Goal: Task Accomplishment & Management: Manage account settings

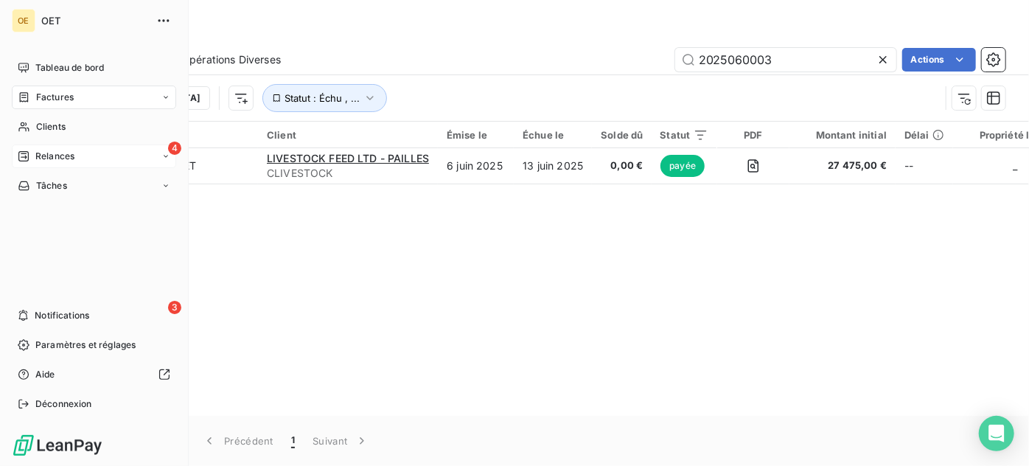
click at [25, 156] on icon at bounding box center [23, 156] width 10 height 10
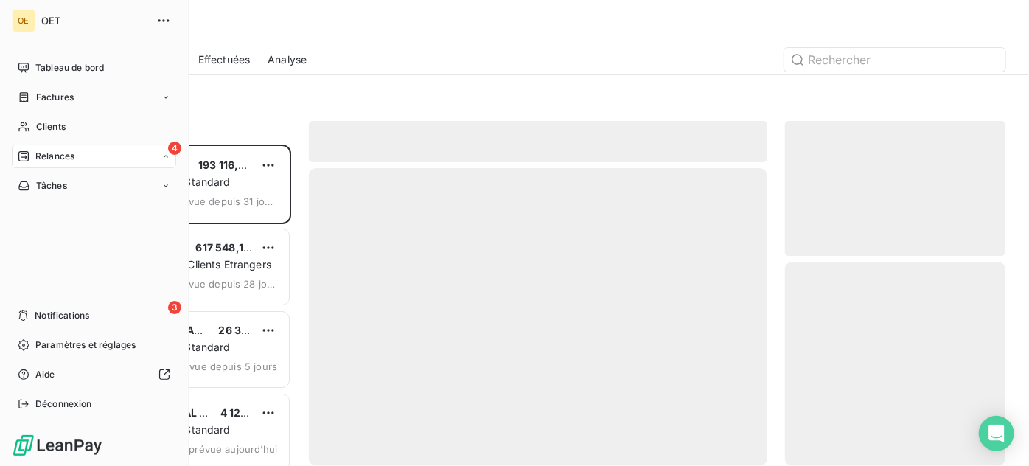
scroll to position [310, 210]
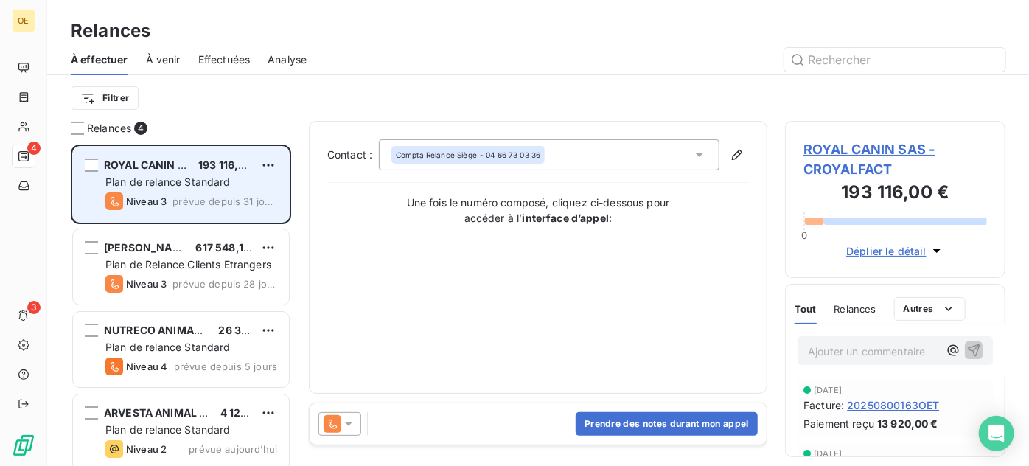
click at [204, 199] on span "prévue depuis 31 jours" at bounding box center [225, 201] width 105 height 12
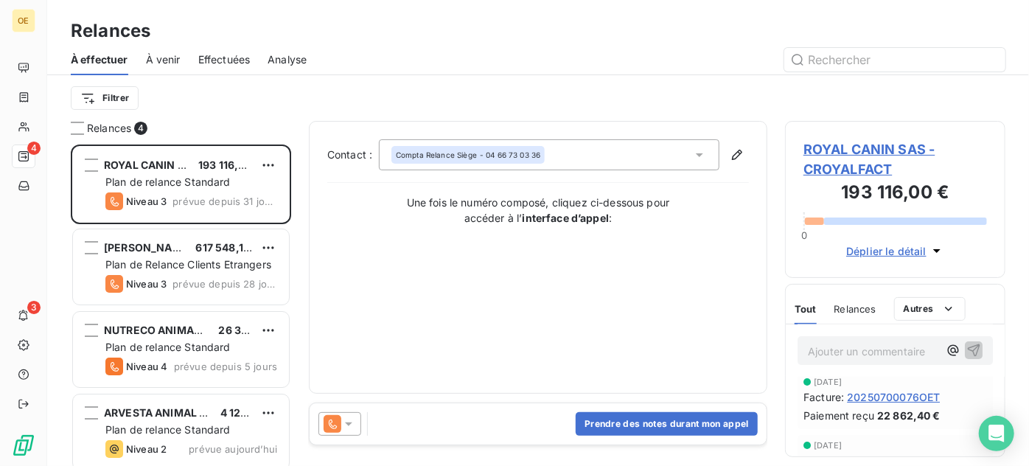
scroll to position [133, 0]
click at [851, 303] on span "Relances" at bounding box center [856, 309] width 42 height 12
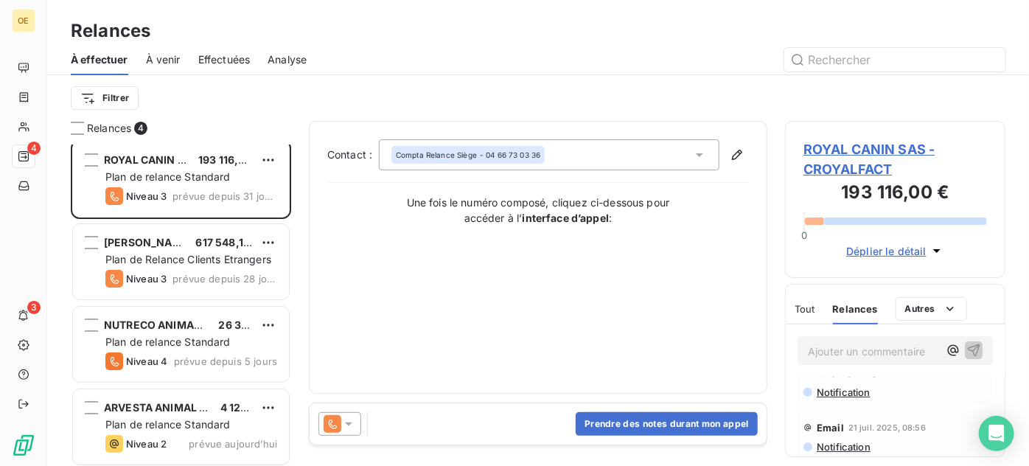
scroll to position [9, 0]
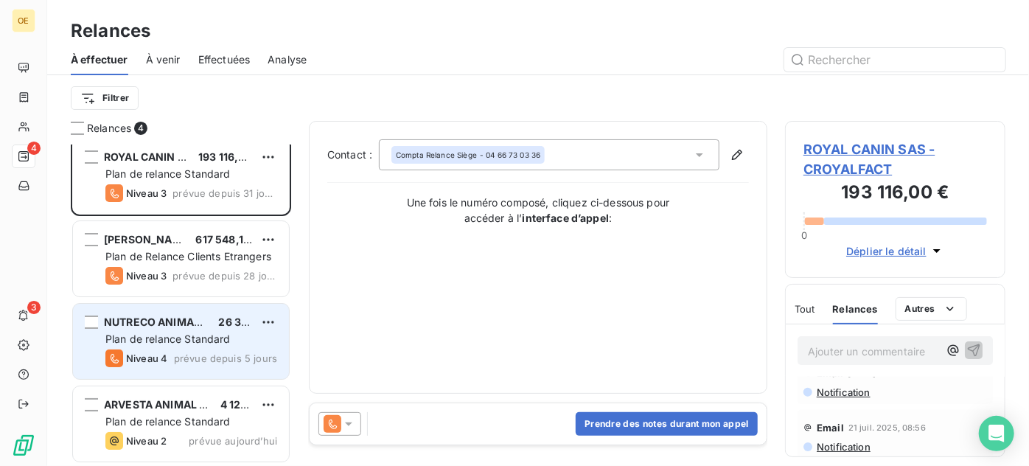
click at [187, 333] on span "Plan de relance Standard" at bounding box center [167, 339] width 125 height 13
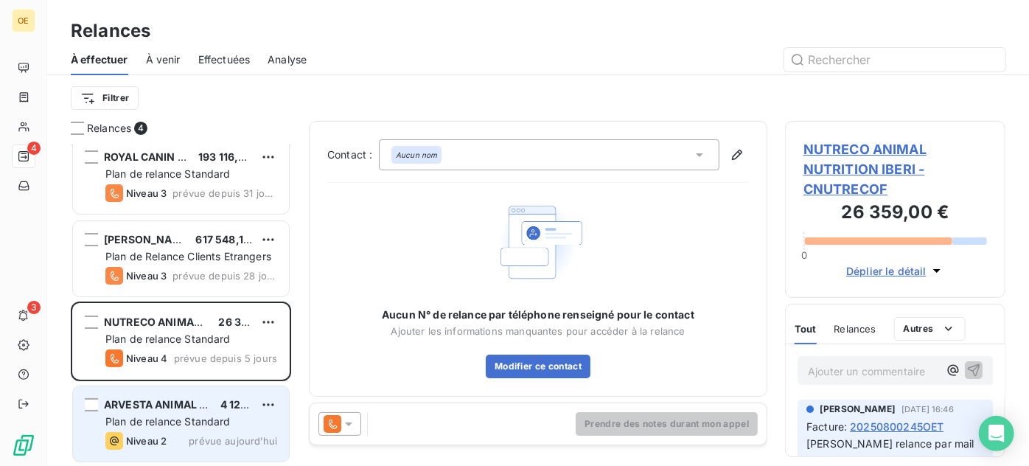
click at [188, 422] on span "Plan de relance Standard" at bounding box center [167, 421] width 125 height 13
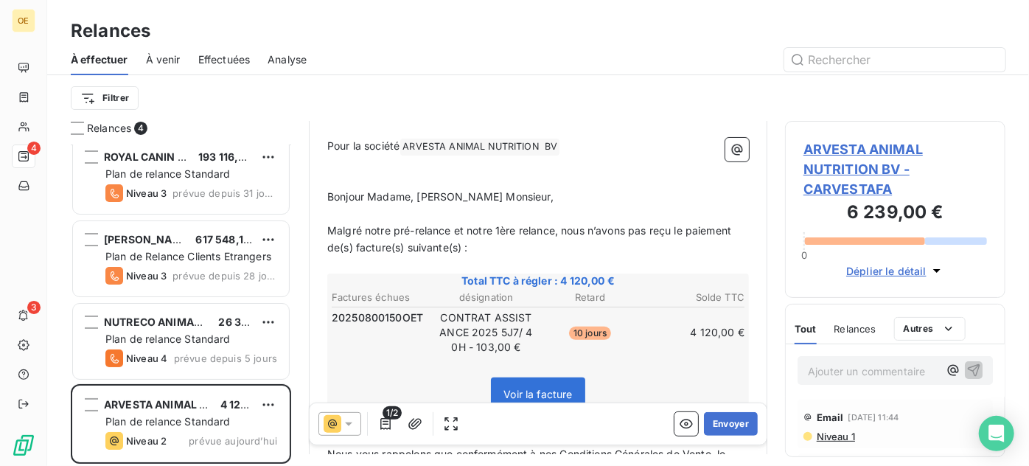
scroll to position [134, 0]
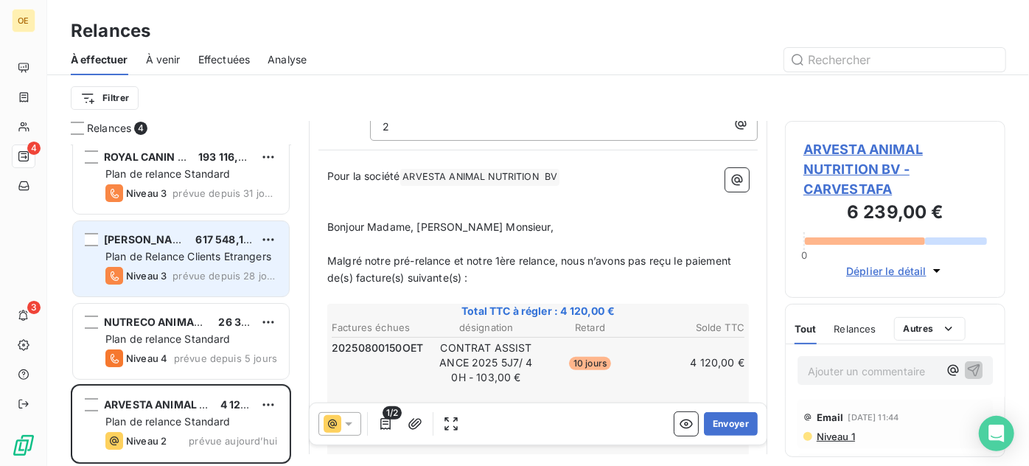
click at [190, 267] on div "Niveau 3 prévue depuis 28 jours" at bounding box center [191, 276] width 172 height 18
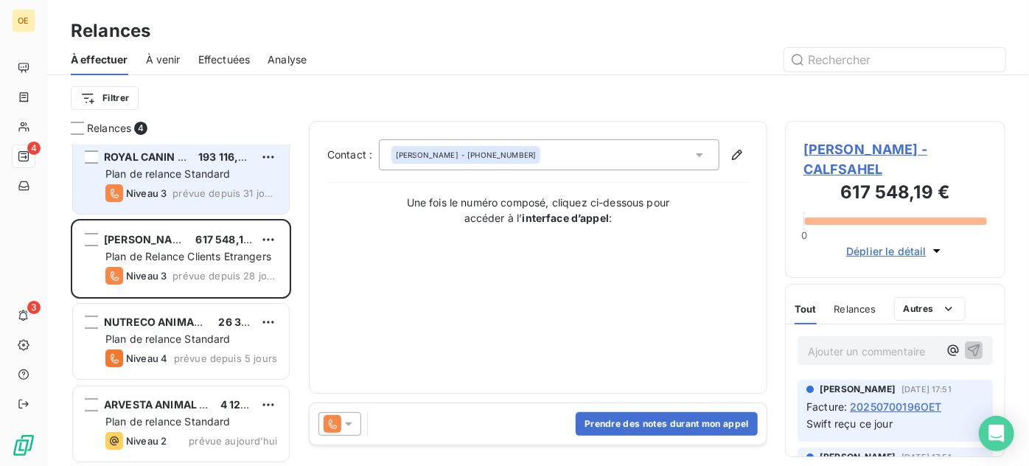
click at [159, 201] on div "Niveau 3" at bounding box center [135, 193] width 61 height 18
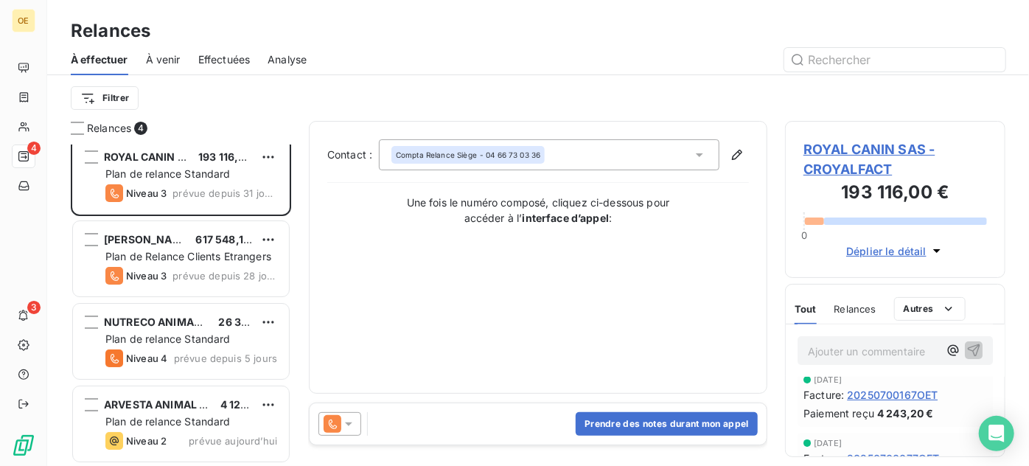
scroll to position [268, 0]
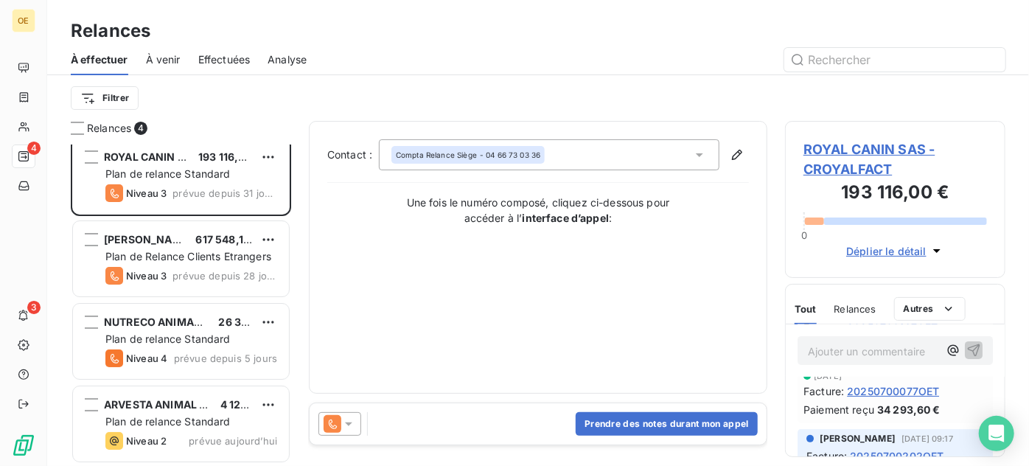
click at [859, 299] on div "Relances" at bounding box center [856, 308] width 42 height 31
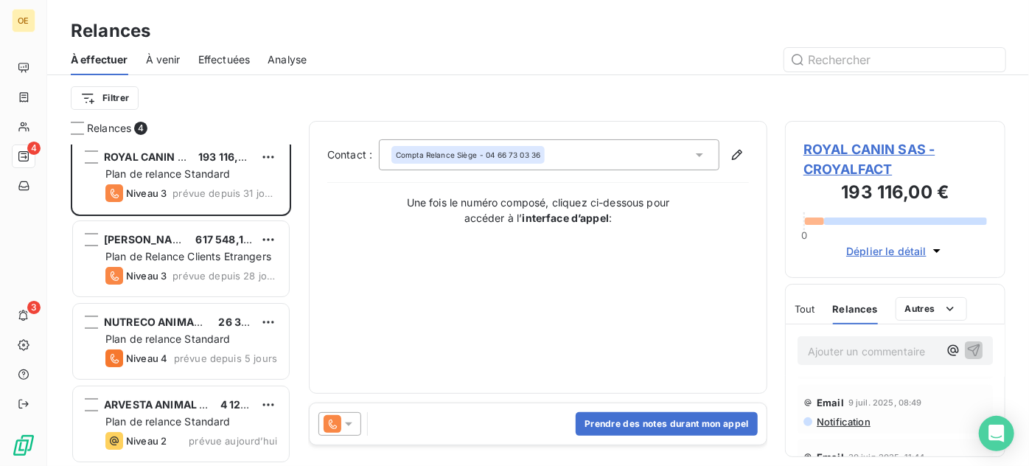
click at [857, 419] on span "Notification" at bounding box center [843, 422] width 55 height 12
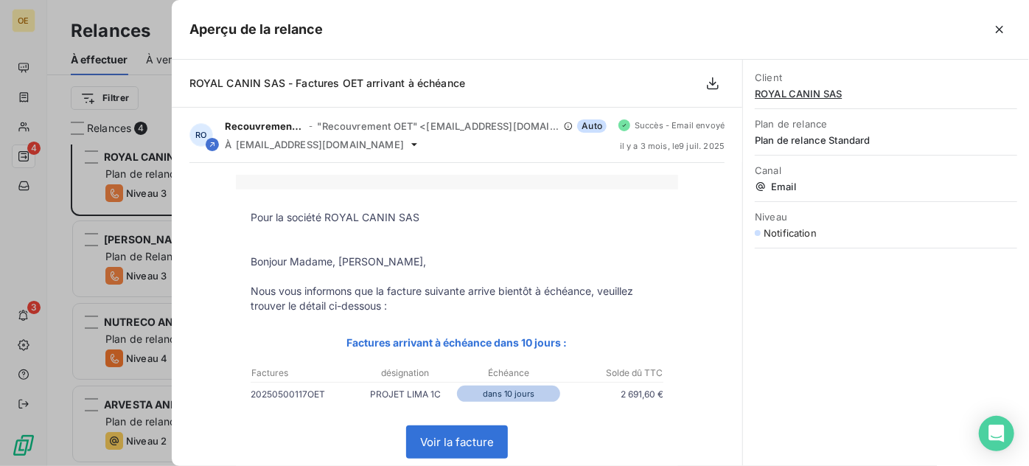
click at [55, 364] on div at bounding box center [514, 233] width 1029 height 466
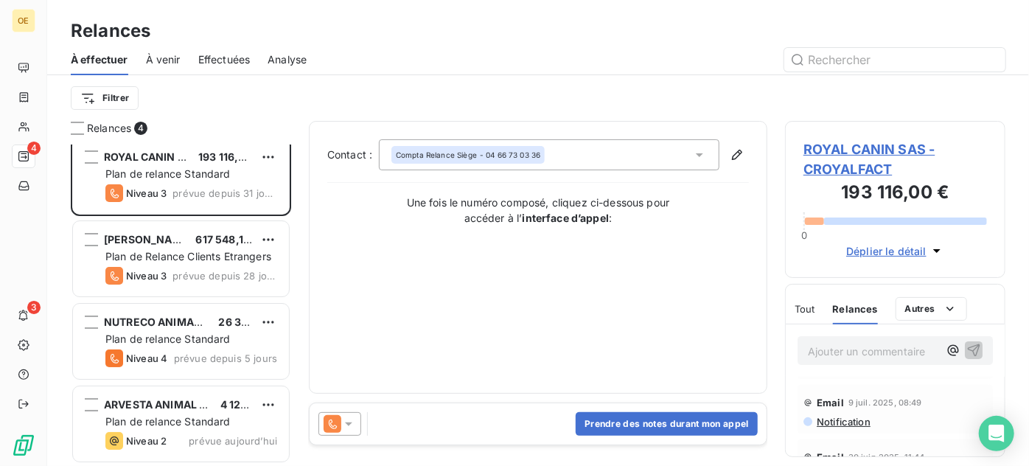
click at [875, 141] on span "ROYAL CANIN SAS - CROYALFACT" at bounding box center [896, 159] width 184 height 40
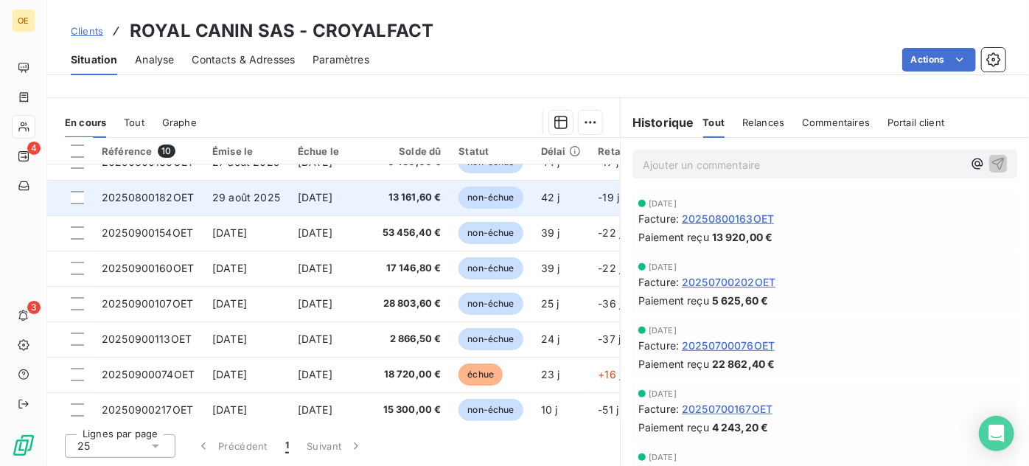
scroll to position [102, 0]
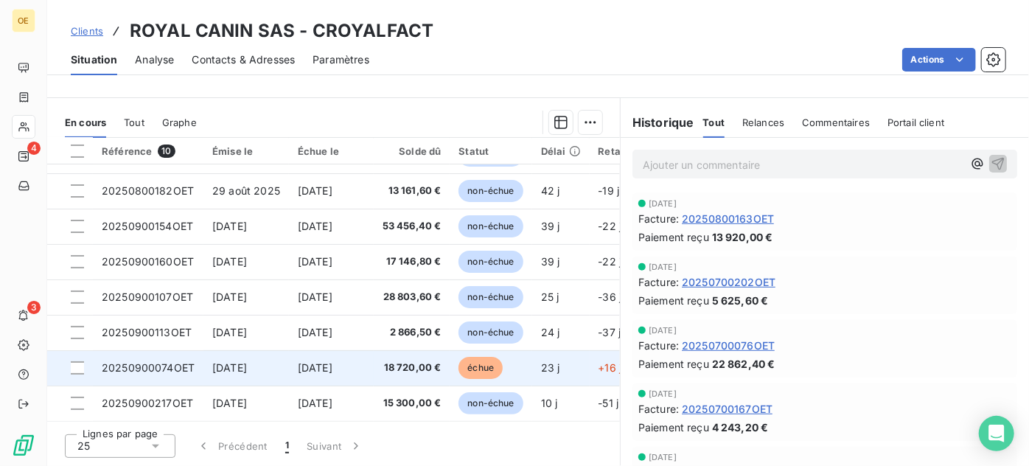
click at [409, 370] on td "18 720,00 €" at bounding box center [412, 367] width 77 height 35
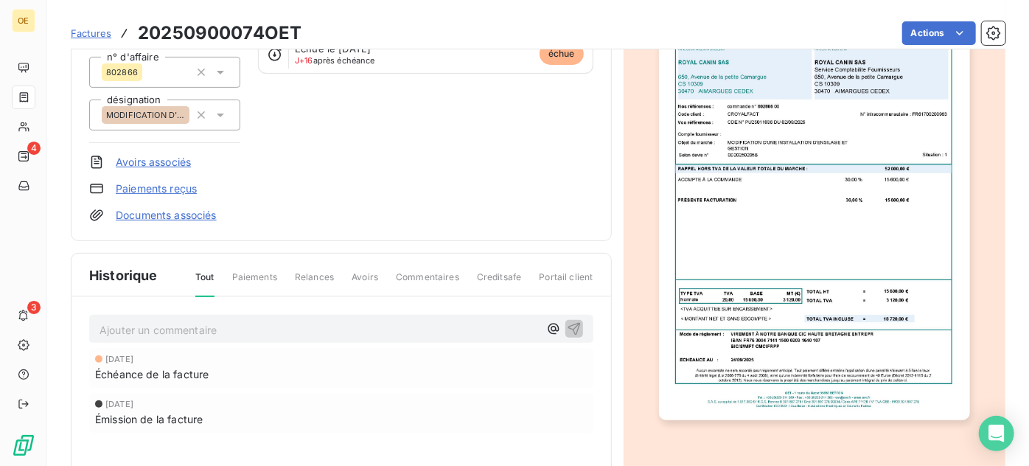
scroll to position [268, 0]
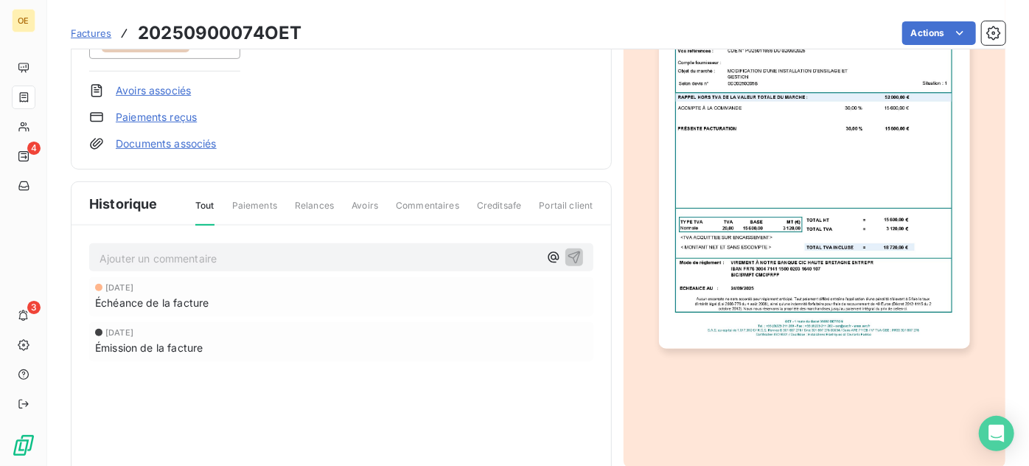
click at [201, 249] on p "Ajouter un commentaire ﻿" at bounding box center [320, 258] width 440 height 18
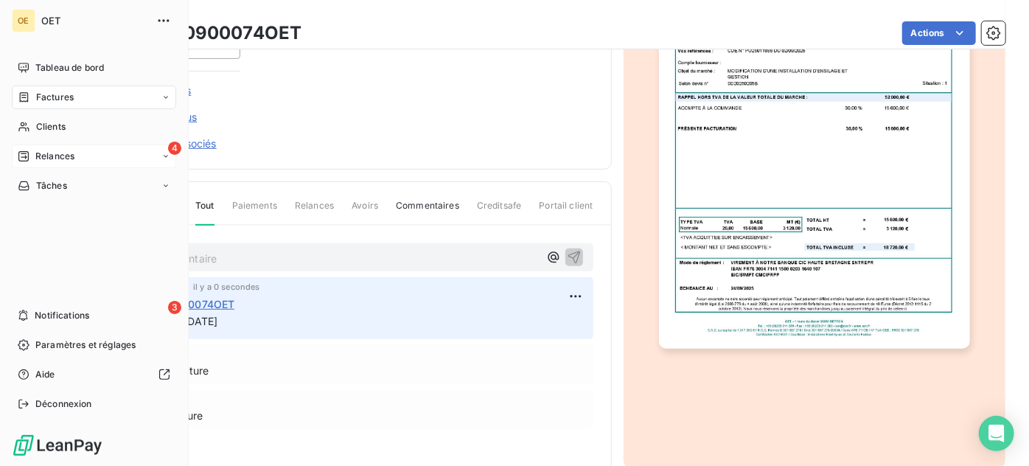
click at [89, 156] on div "4 Relances" at bounding box center [94, 157] width 164 height 24
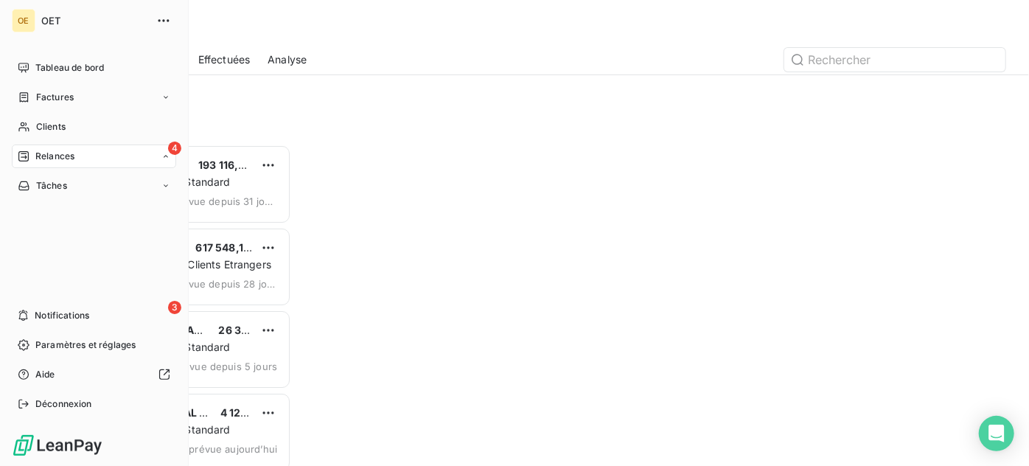
scroll to position [310, 210]
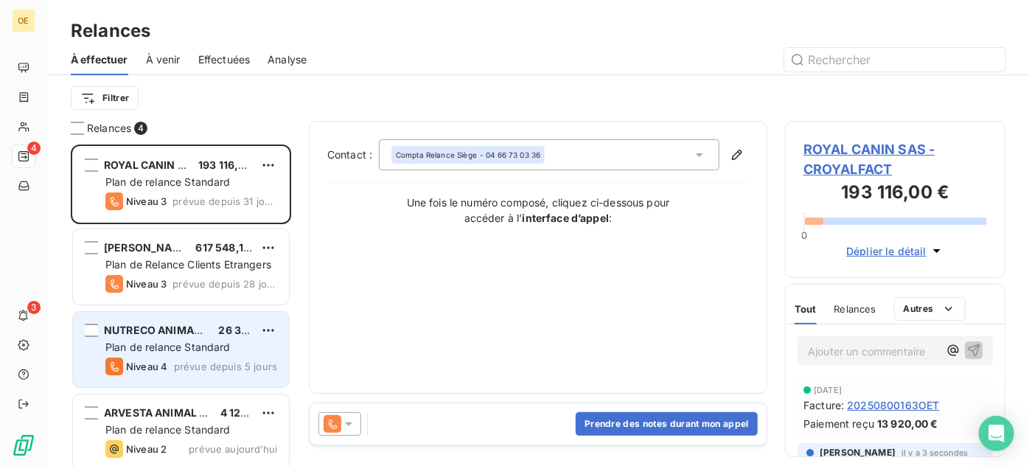
click at [188, 352] on span "Plan de relance Standard" at bounding box center [167, 347] width 125 height 13
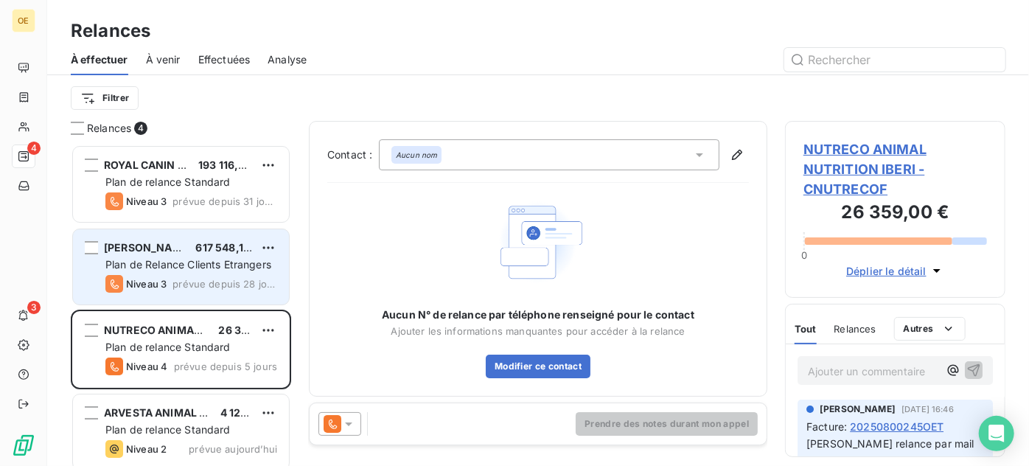
click at [177, 272] on div "[PERSON_NAME] 617 548,19 € Plan de Relance Clients Etrangers Niveau 3 prévue de…" at bounding box center [181, 266] width 216 height 75
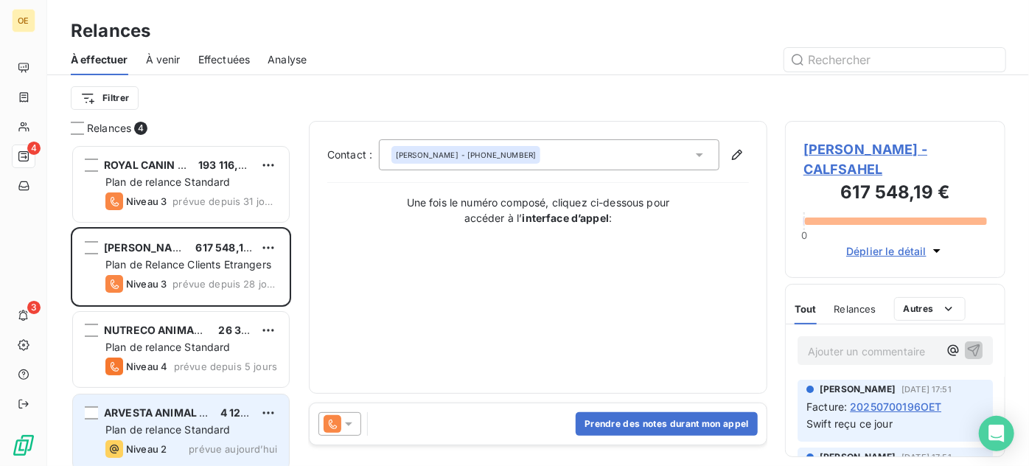
click at [161, 418] on span "ARVESTA ANIMAL NUTRITION BV" at bounding box center [189, 412] width 170 height 13
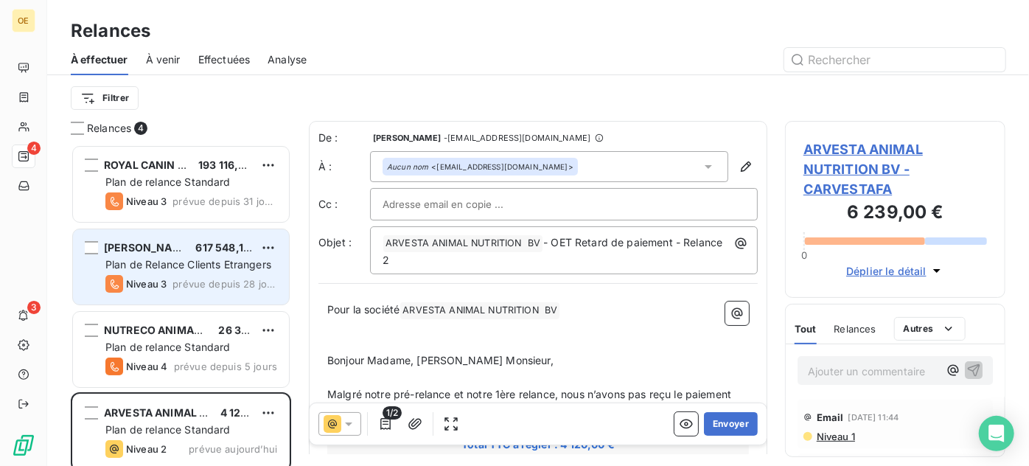
drag, startPoint x: 190, startPoint y: 284, endPoint x: 165, endPoint y: 293, distance: 26.2
click at [190, 285] on span "prévue depuis 28 jours" at bounding box center [225, 284] width 105 height 12
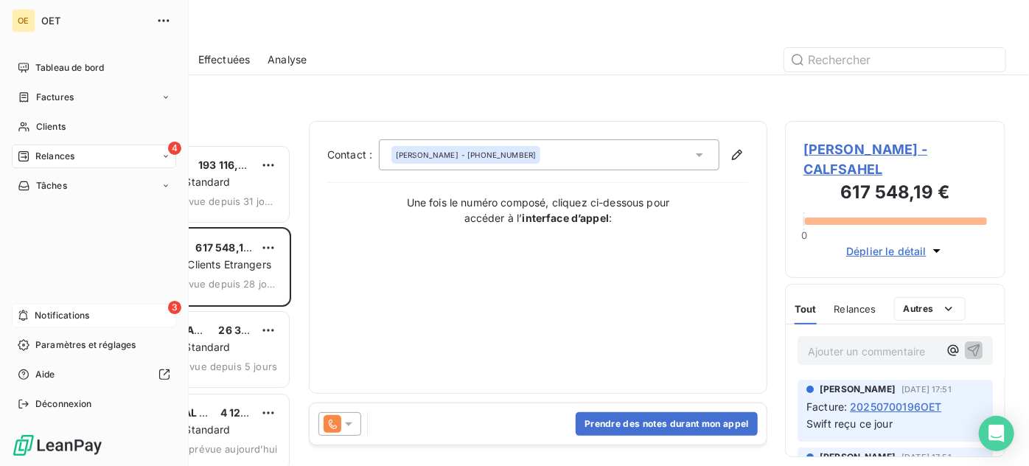
click at [44, 309] on span "Notifications" at bounding box center [62, 315] width 55 height 13
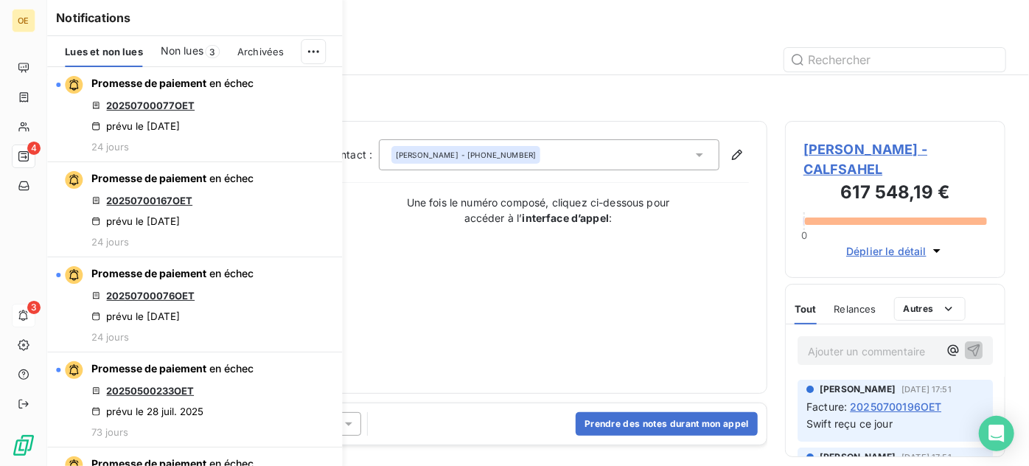
click at [201, 46] on span "Non lues" at bounding box center [182, 51] width 43 height 15
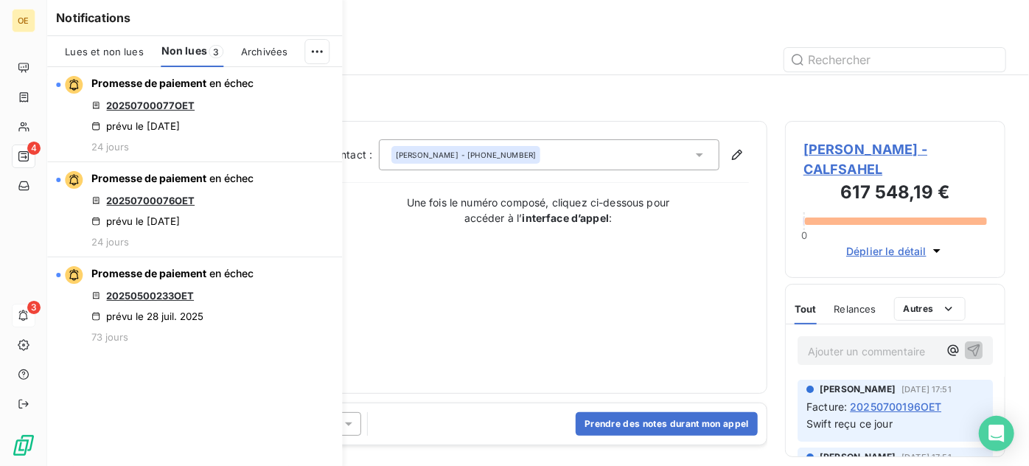
click at [98, 55] on span "Lues et non lues" at bounding box center [104, 52] width 78 height 12
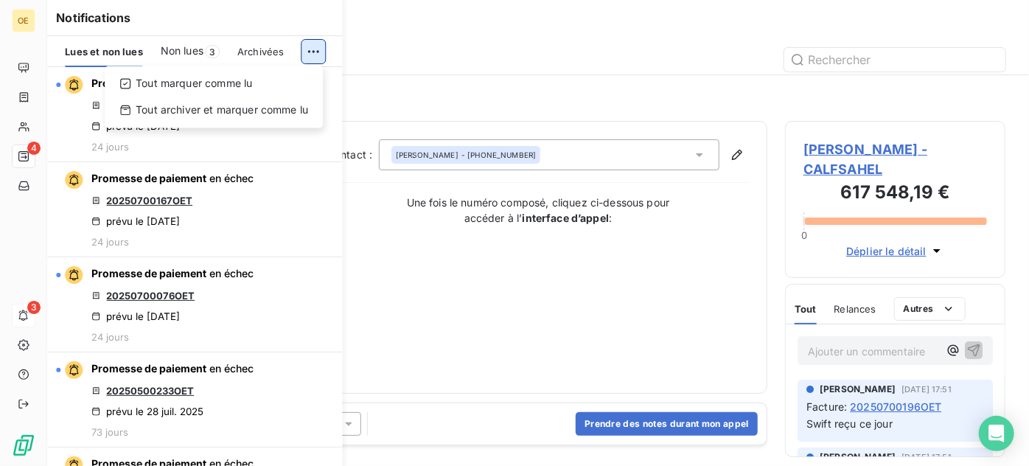
click at [316, 52] on html "OE 4 3 Relances À effectuer À venir Effectuées Analyse Filtrer Relances 4 ROYAL…" at bounding box center [514, 233] width 1029 height 466
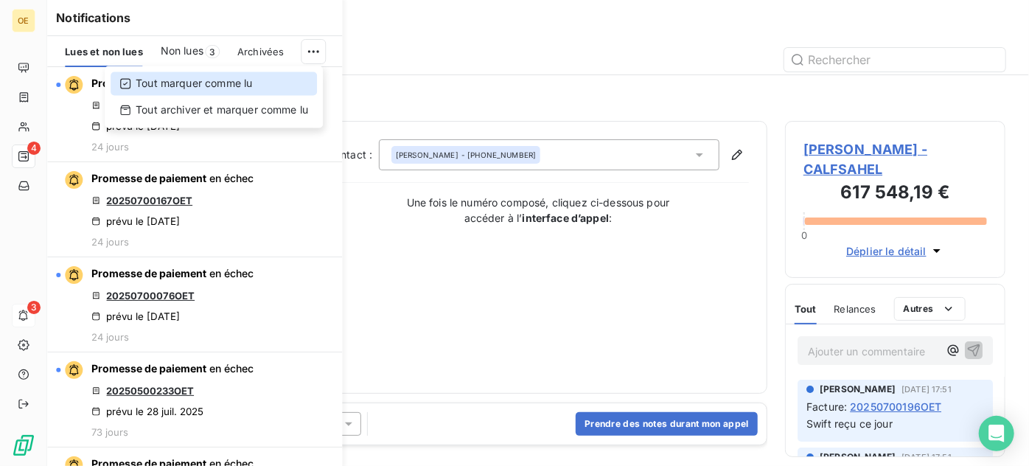
click at [251, 91] on div "Tout marquer comme lu" at bounding box center [214, 84] width 206 height 24
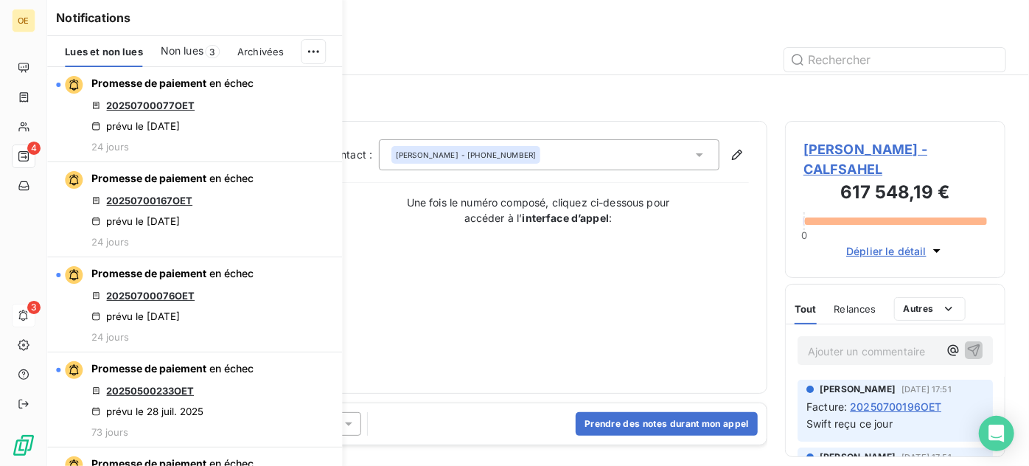
click at [173, 46] on span "Non lues" at bounding box center [182, 51] width 43 height 15
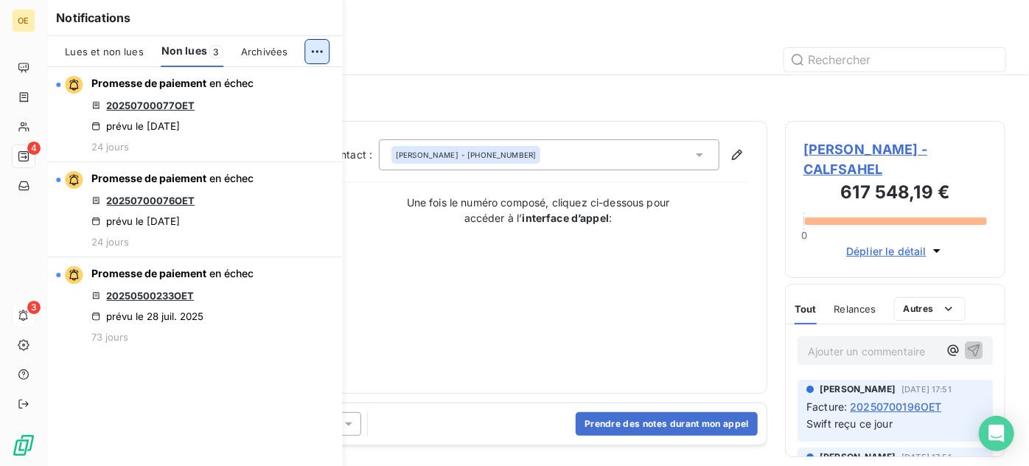
click at [322, 39] on div "Lues et non lues Non lues 3 Archivées" at bounding box center [194, 51] width 295 height 31
click at [320, 45] on html "OE 4 3 Relances À effectuer À venir Effectuées Analyse Filtrer Relances 4 ROYAL…" at bounding box center [514, 233] width 1029 height 466
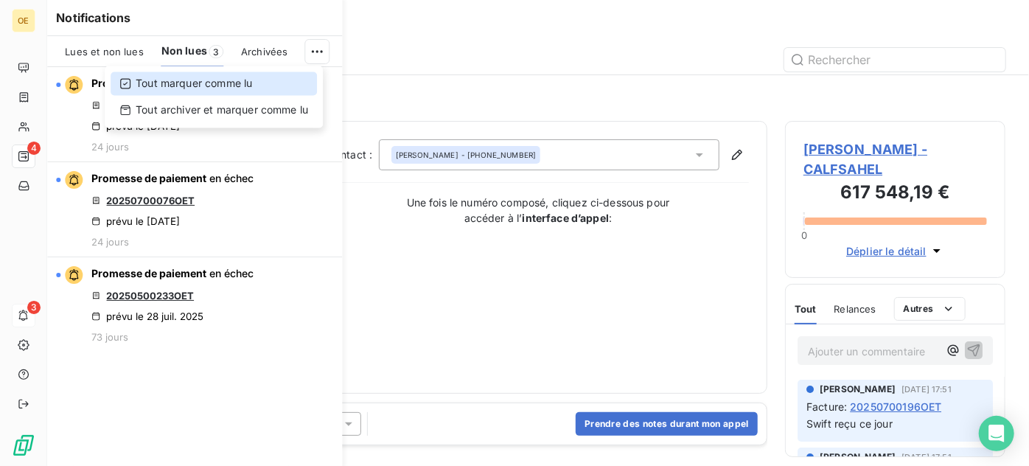
click at [231, 90] on div "Tout marquer comme lu" at bounding box center [214, 84] width 206 height 24
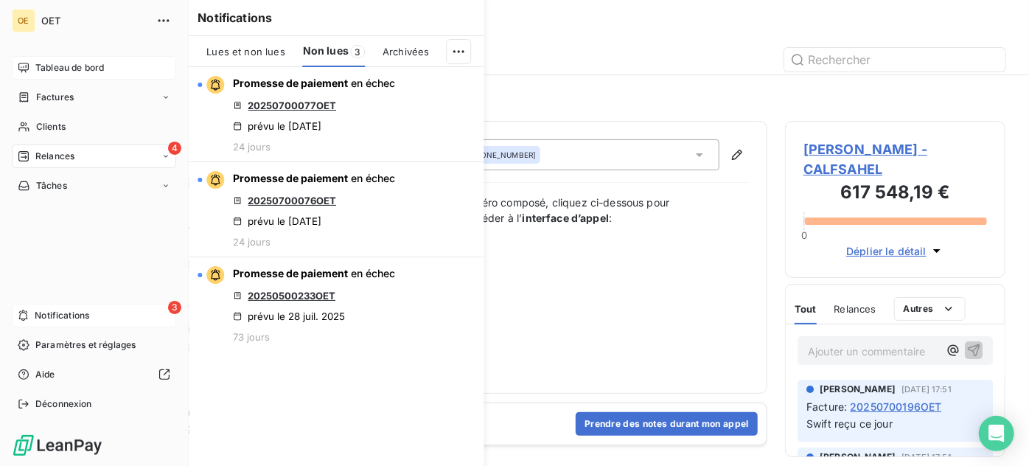
click at [63, 70] on span "Tableau de bord" at bounding box center [69, 67] width 69 height 13
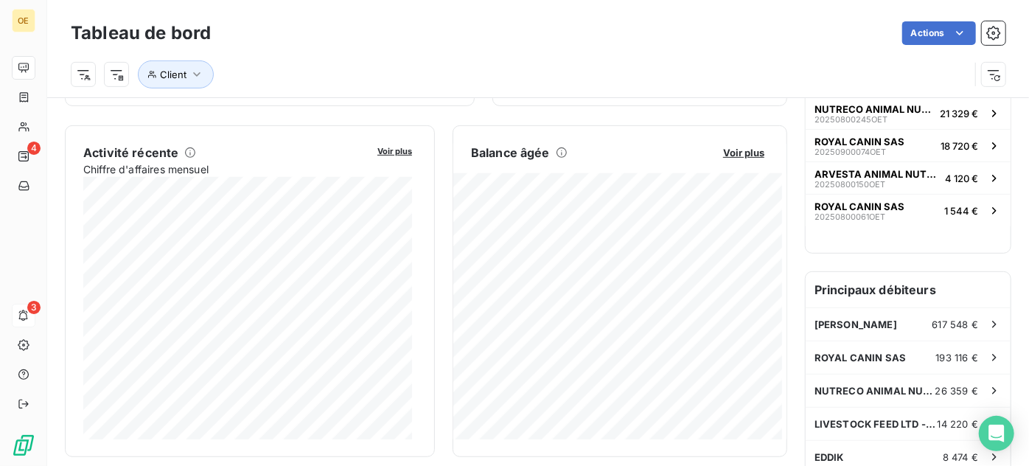
scroll to position [269, 0]
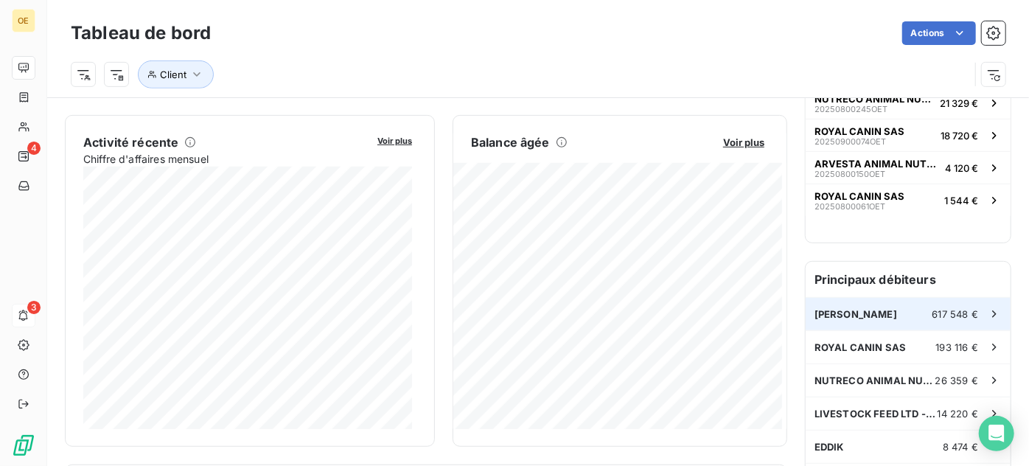
click at [889, 307] on div "[PERSON_NAME] 617 548 €" at bounding box center [908, 314] width 205 height 32
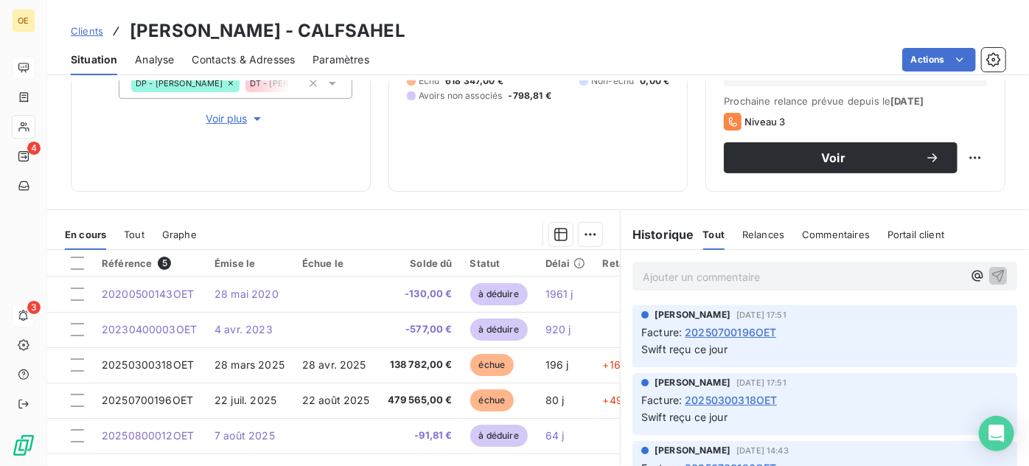
scroll to position [268, 0]
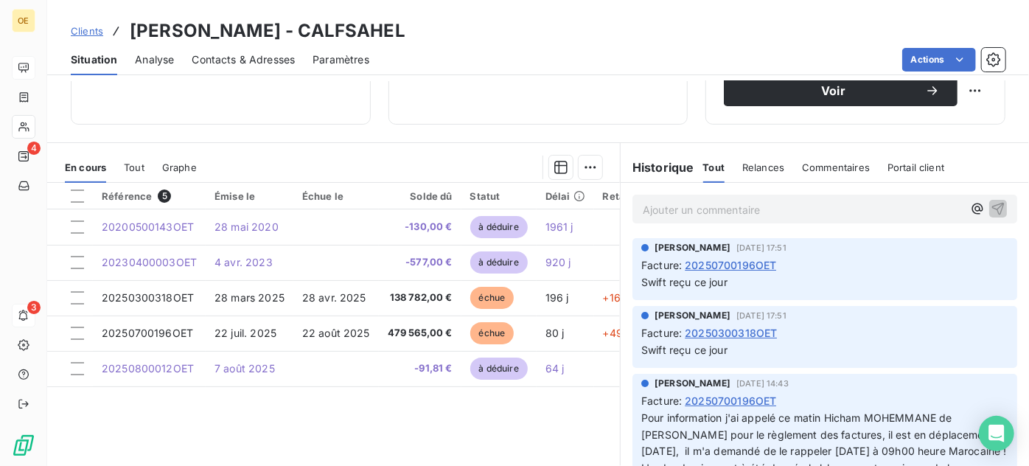
click at [726, 273] on span "20250700196OET" at bounding box center [730, 264] width 91 height 15
